Goal: Task Accomplishment & Management: Use online tool/utility

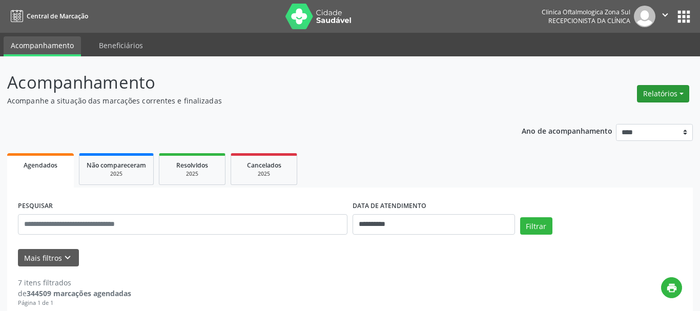
click at [651, 93] on button "Relatórios" at bounding box center [663, 93] width 52 height 17
click at [624, 117] on link "Agendamentos" at bounding box center [635, 116] width 110 height 14
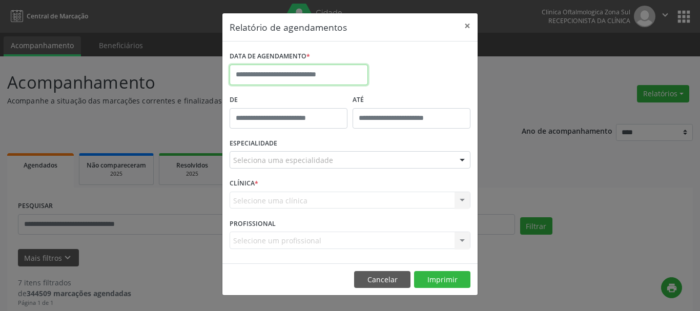
click at [316, 73] on input "text" at bounding box center [299, 75] width 138 height 21
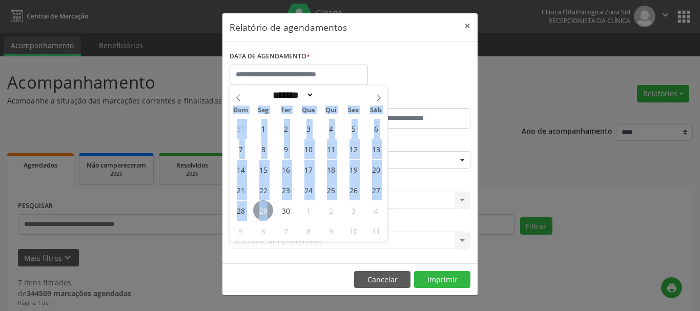
click at [266, 206] on span "29" at bounding box center [263, 210] width 20 height 20
type input "**********"
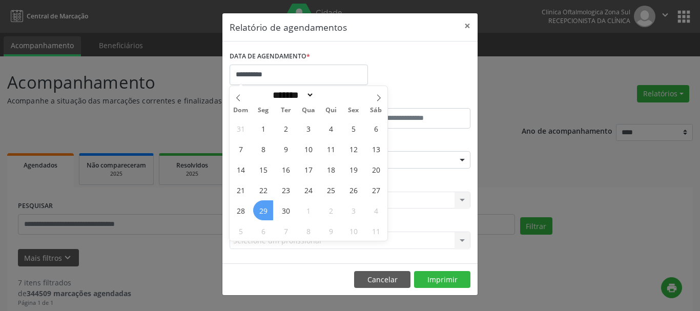
click at [264, 213] on span "29" at bounding box center [263, 210] width 20 height 20
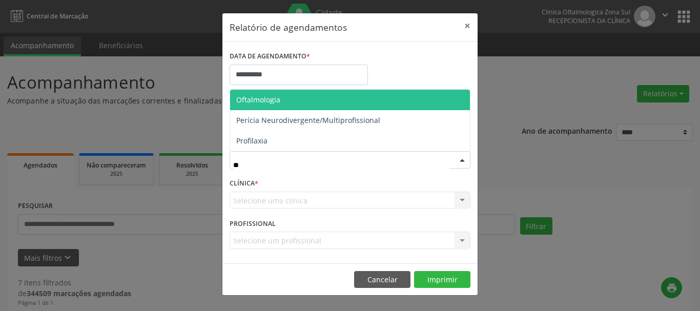
type input "***"
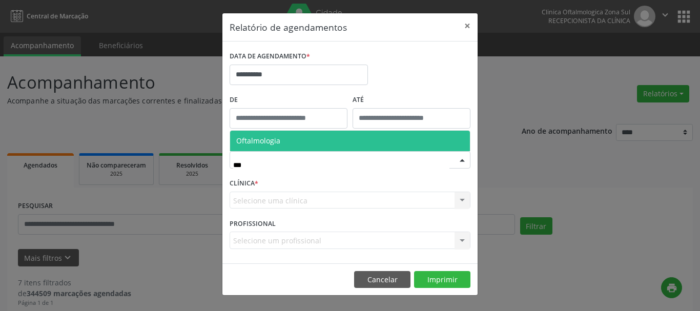
click at [317, 146] on span "Oftalmologia" at bounding box center [350, 141] width 240 height 21
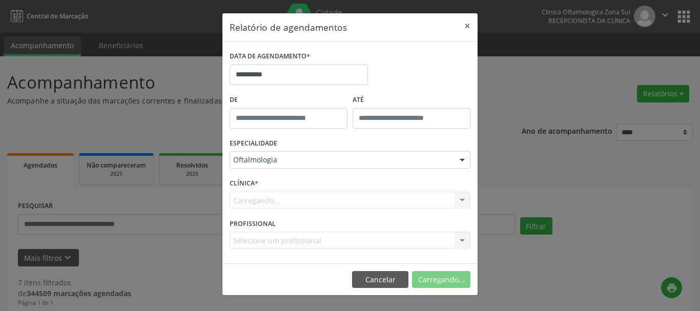
click at [464, 200] on div "Carregando... Nenhum resultado encontrado para: " " Não há nenhuma opção para s…" at bounding box center [350, 200] width 241 height 17
click at [461, 242] on div "Selecione um profissional Nenhum resultado encontrado para: " " Não há nenhuma …" at bounding box center [350, 240] width 241 height 17
click at [297, 240] on div "Selecione um profissional Nenhum resultado encontrado para: " " Não há nenhuma …" at bounding box center [350, 240] width 241 height 17
click at [450, 283] on button "Imprimir" at bounding box center [442, 279] width 56 height 17
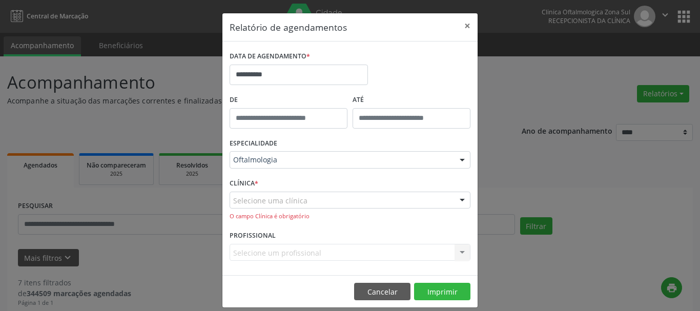
click at [309, 201] on div "Selecione uma clínica" at bounding box center [350, 200] width 241 height 17
type input "*"
click at [449, 222] on div "CLÍNICA * Nenhum resultado encontrado para: " " Não há nenhuma opção para ser e…" at bounding box center [350, 202] width 246 height 52
click at [454, 293] on button "Imprimir" at bounding box center [442, 291] width 56 height 17
click at [465, 198] on div at bounding box center [462, 200] width 15 height 17
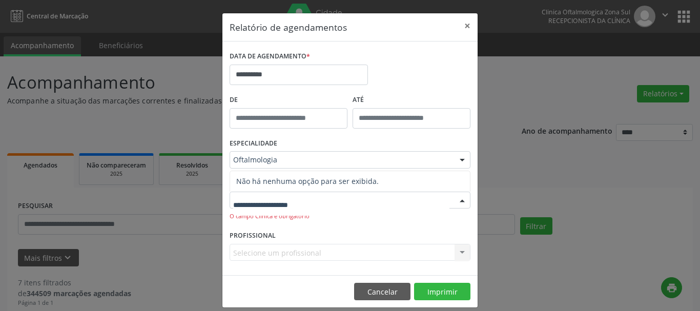
click at [326, 208] on input "text" at bounding box center [341, 205] width 216 height 21
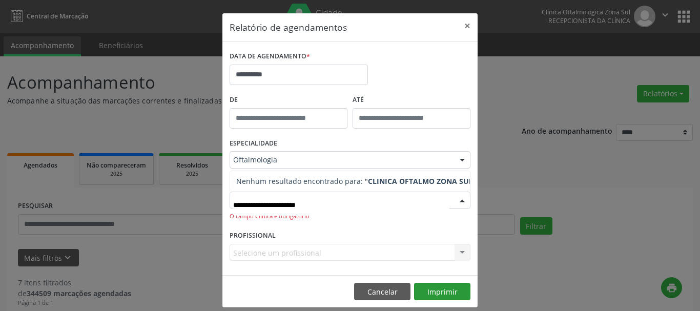
type input "**********"
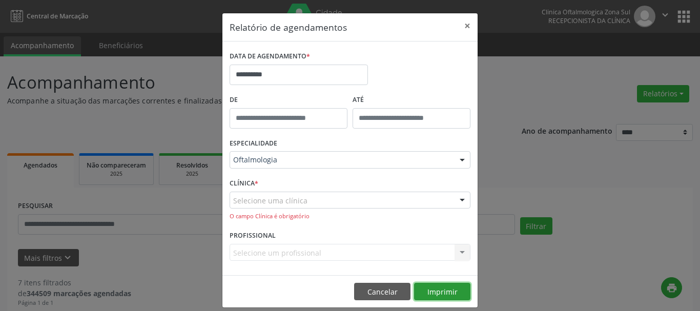
click at [433, 286] on button "Imprimir" at bounding box center [442, 291] width 56 height 17
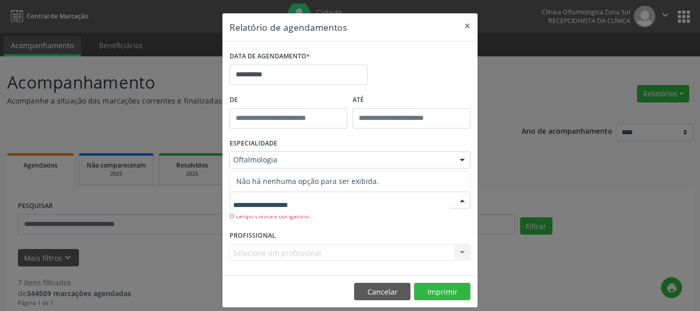
click at [463, 201] on div at bounding box center [462, 200] width 15 height 17
click at [323, 207] on input "text" at bounding box center [341, 205] width 216 height 21
